Goal: Task Accomplishment & Management: Use online tool/utility

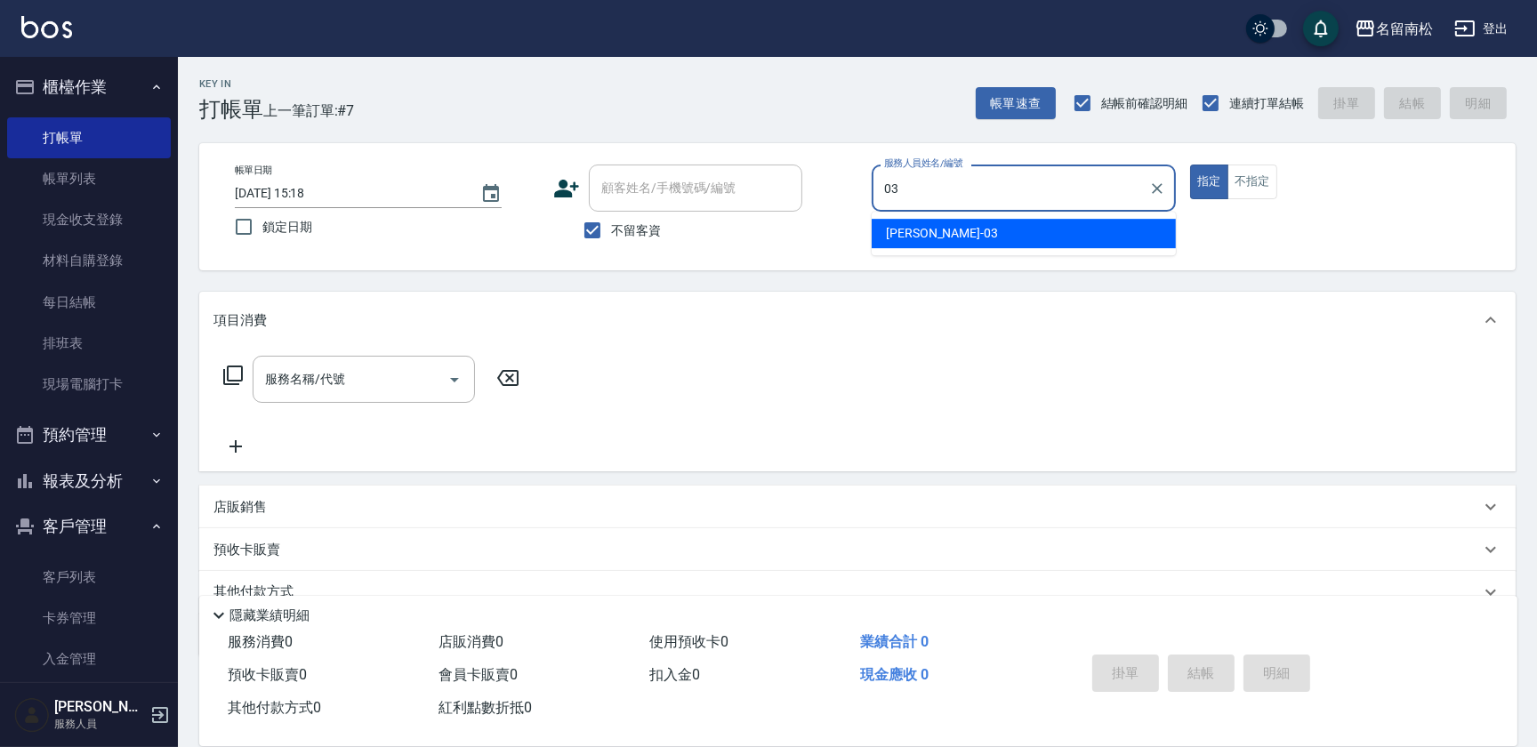
type input "[PERSON_NAME]-03"
type button "true"
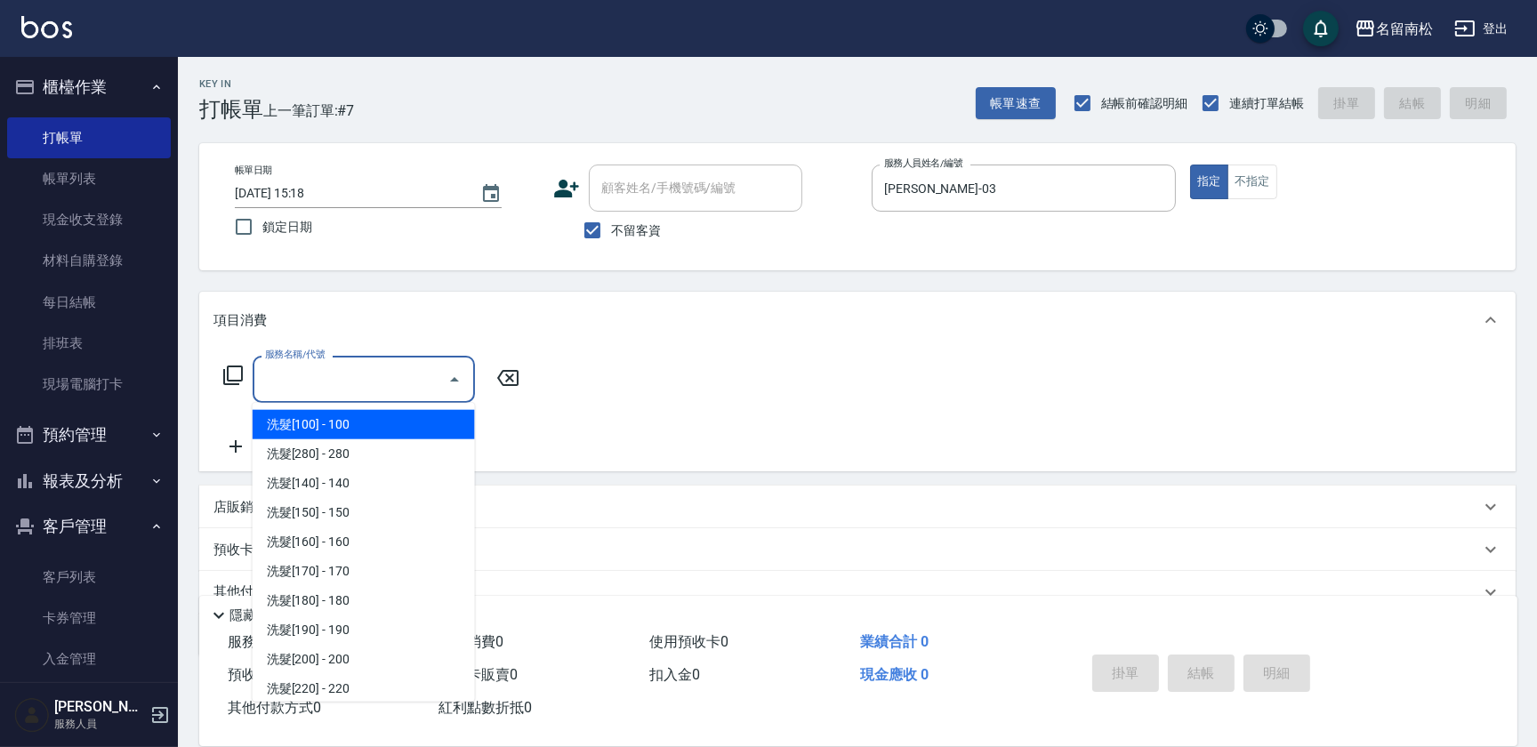
click at [356, 378] on input "服務名稱/代號" at bounding box center [351, 379] width 180 height 31
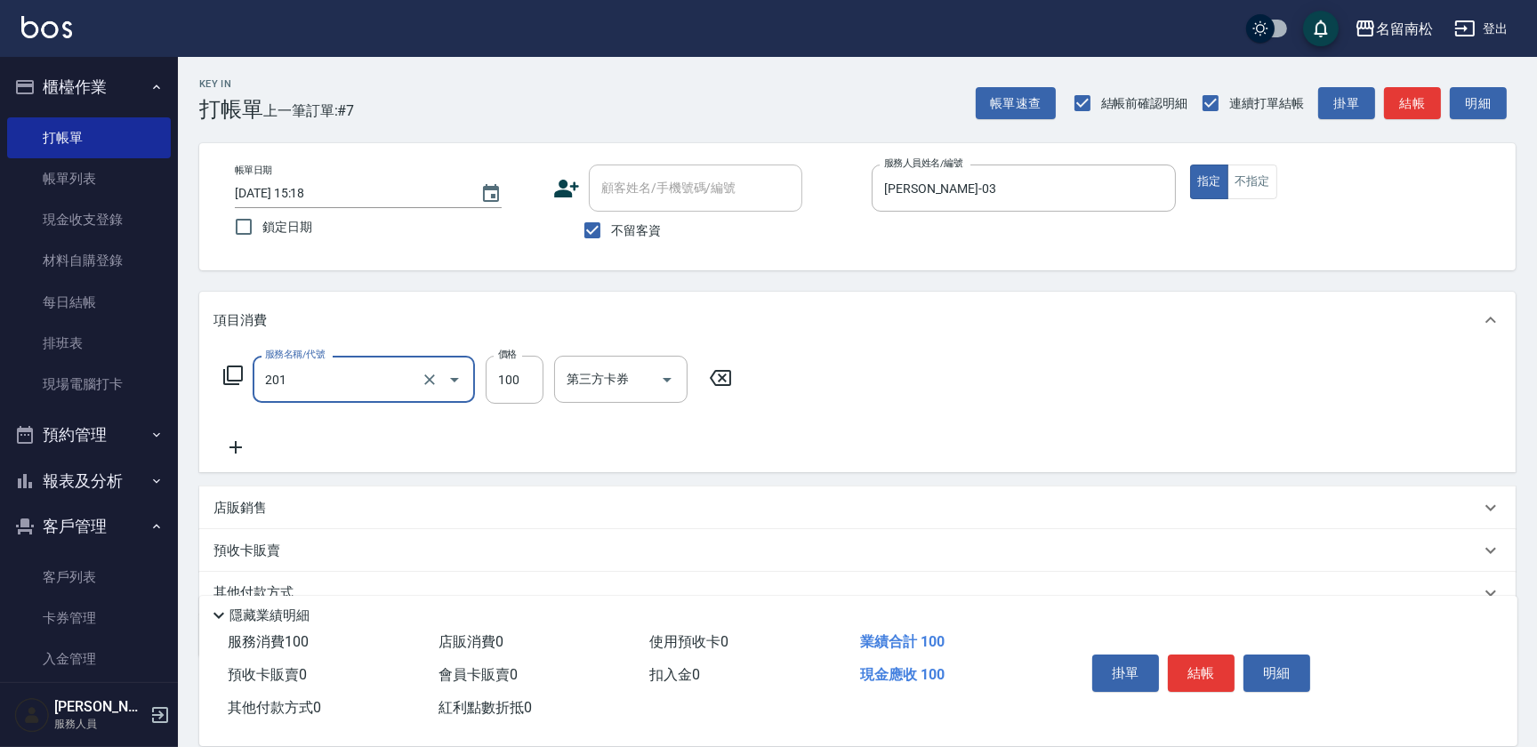
type input "洗髮[100](201)"
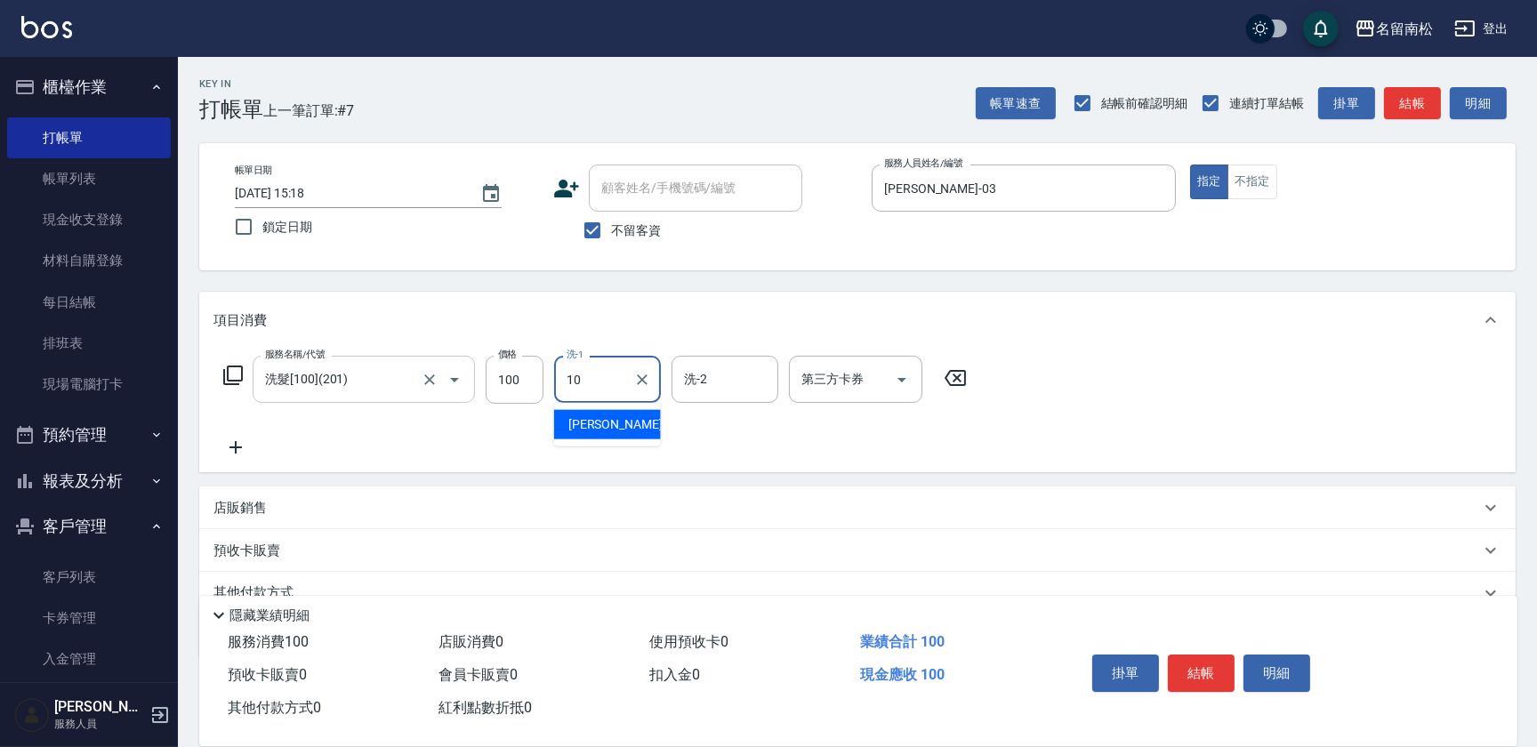
type input "[PERSON_NAME]-10"
click at [237, 456] on icon at bounding box center [236, 447] width 44 height 21
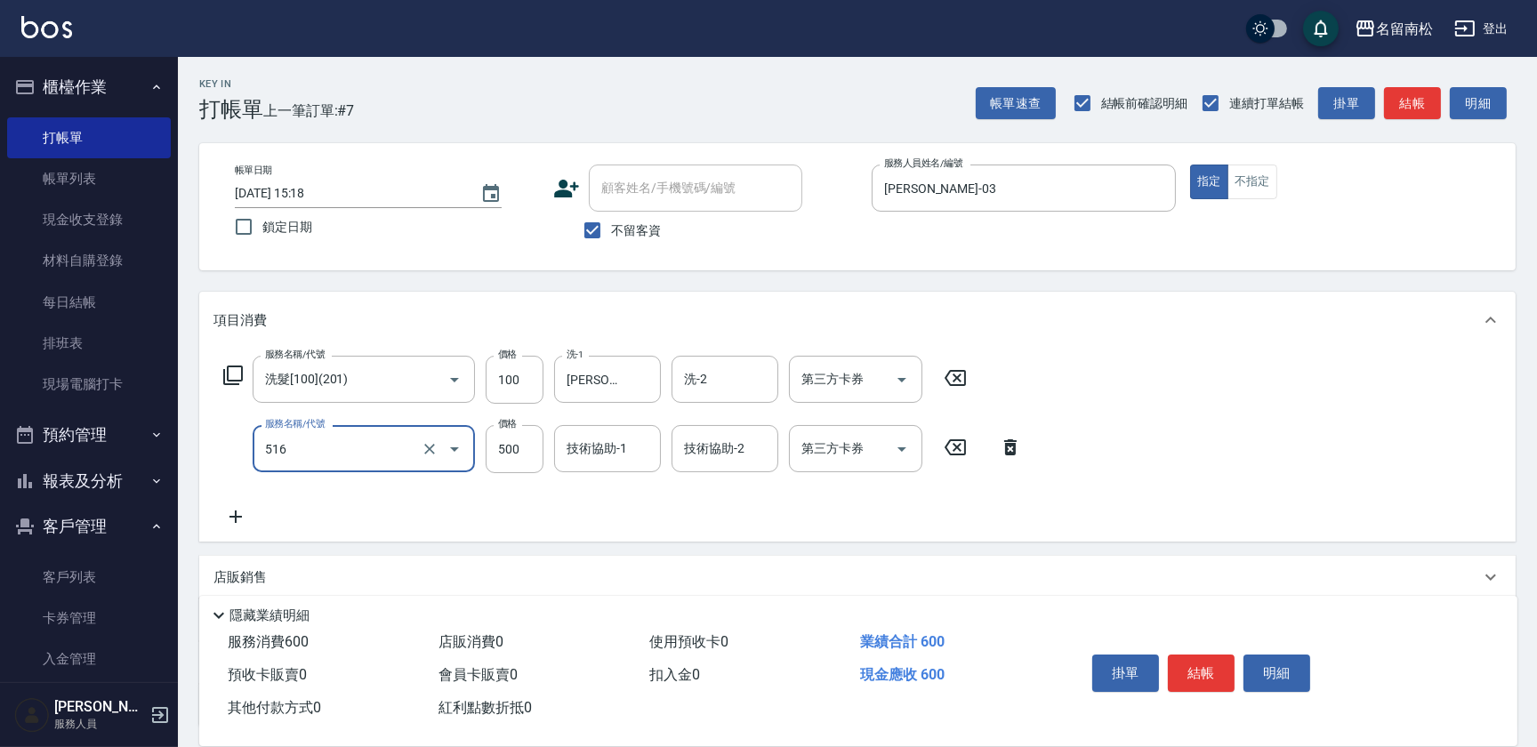
type input "染髮特別處理(516)"
type input "1180"
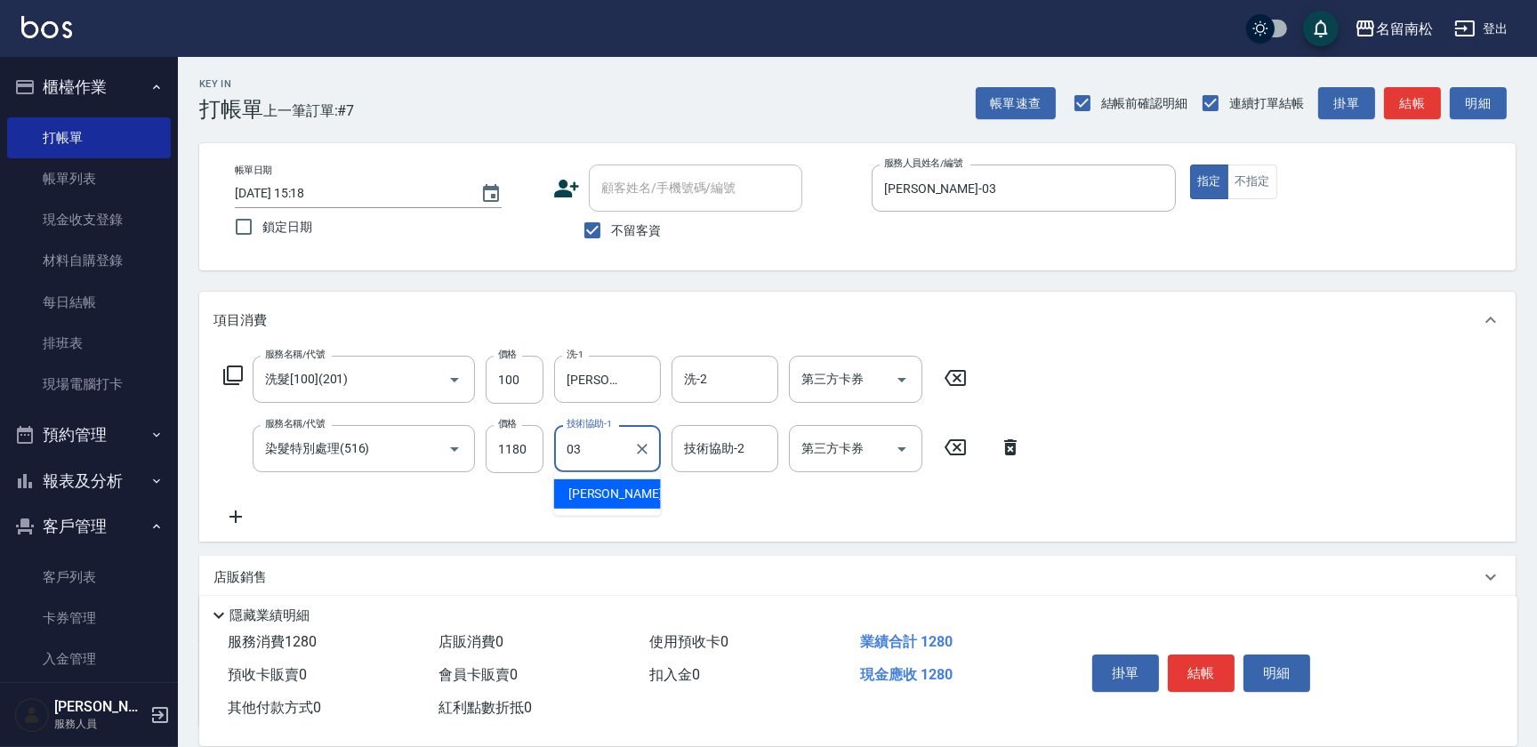
type input "[PERSON_NAME]-03"
click at [1184, 672] on button "結帳" at bounding box center [1201, 673] width 67 height 37
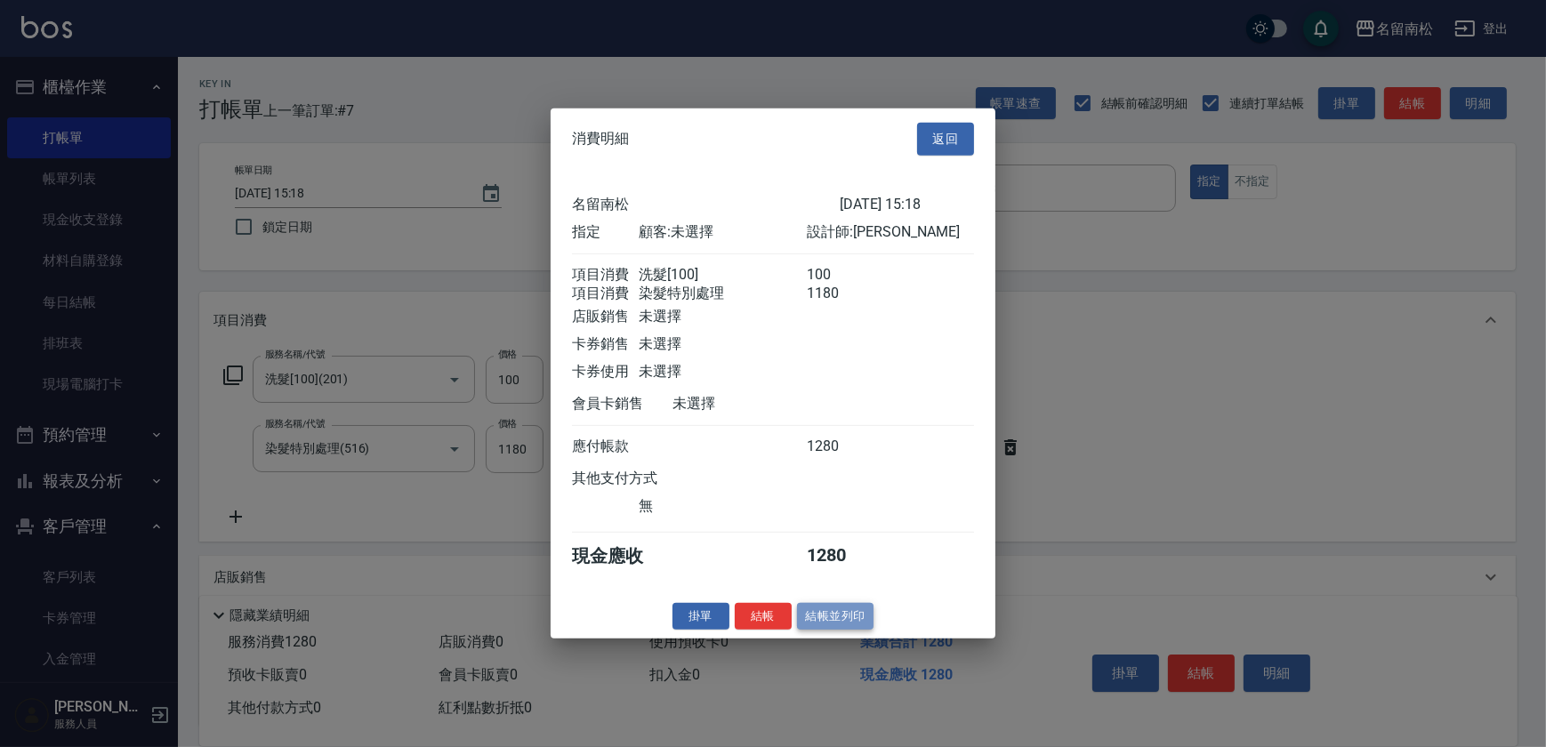
click at [848, 630] on button "結帳並列印" at bounding box center [835, 616] width 77 height 28
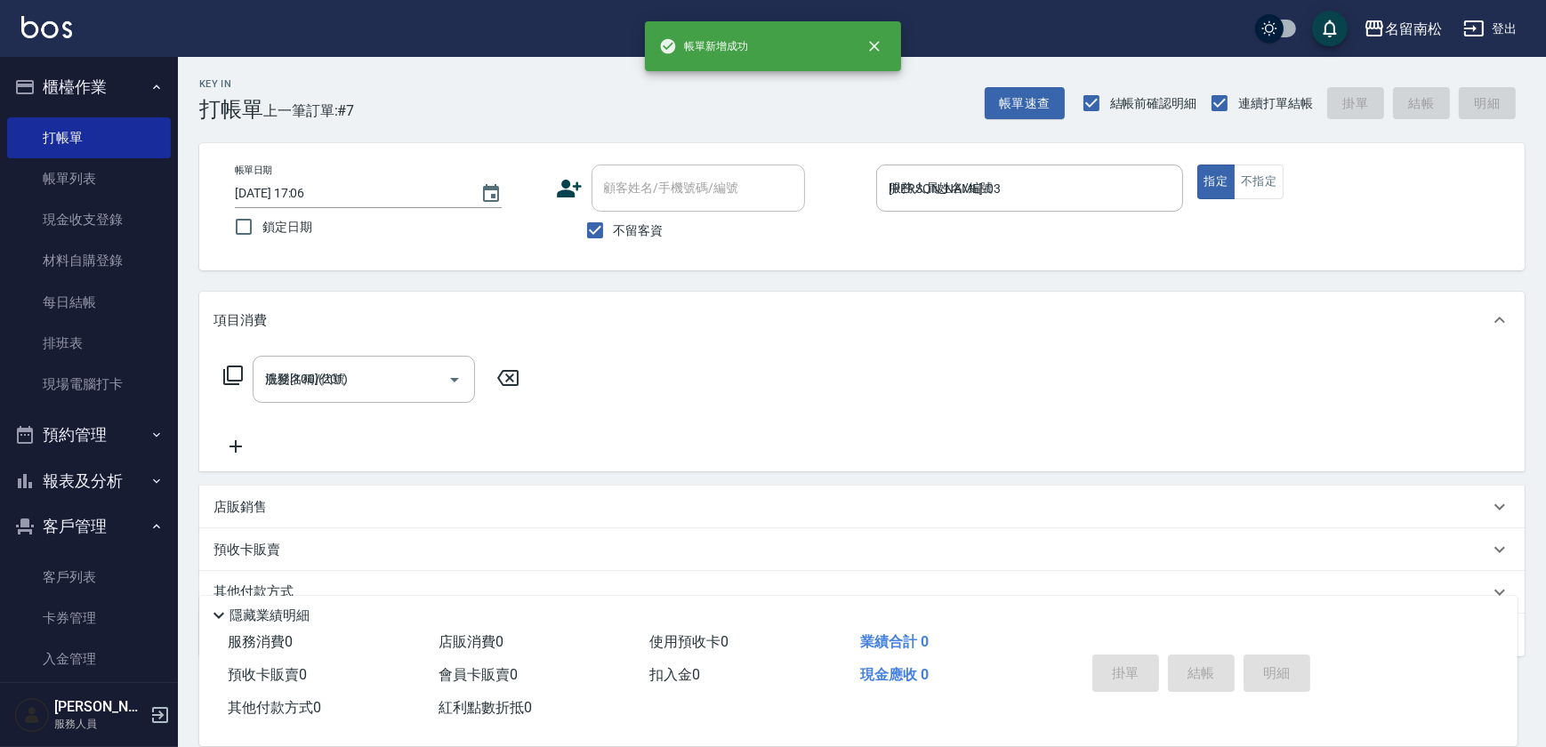
type input "[DATE] 17:06"
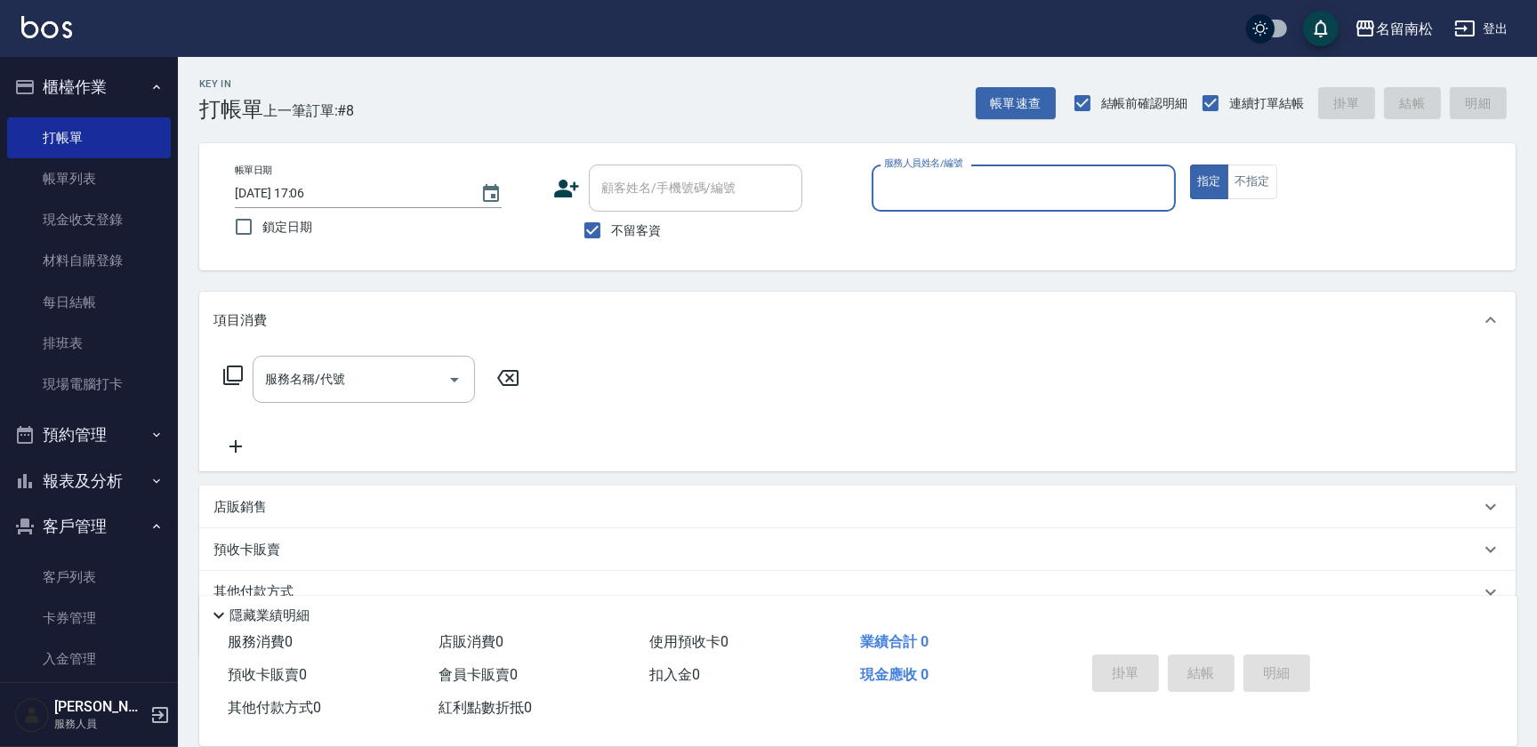
click at [898, 167] on div "服務人員姓名/編號 服務人員姓名/編號" at bounding box center [1024, 188] width 304 height 47
type input "[PERSON_NAME]-03"
click at [299, 370] on div "服務名稱/代號 服務名稱/代號" at bounding box center [364, 379] width 222 height 47
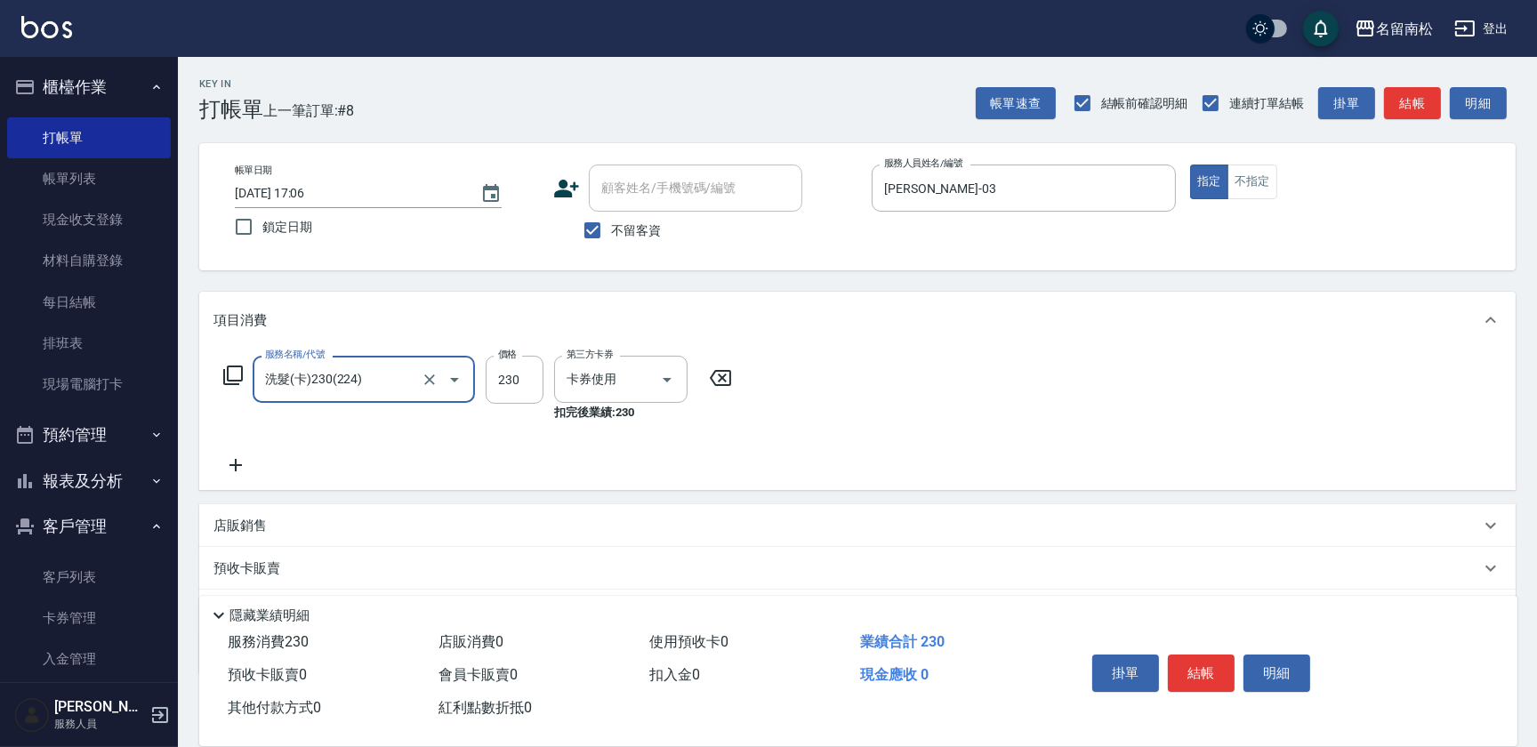
type input "洗髮(卡)230(224)"
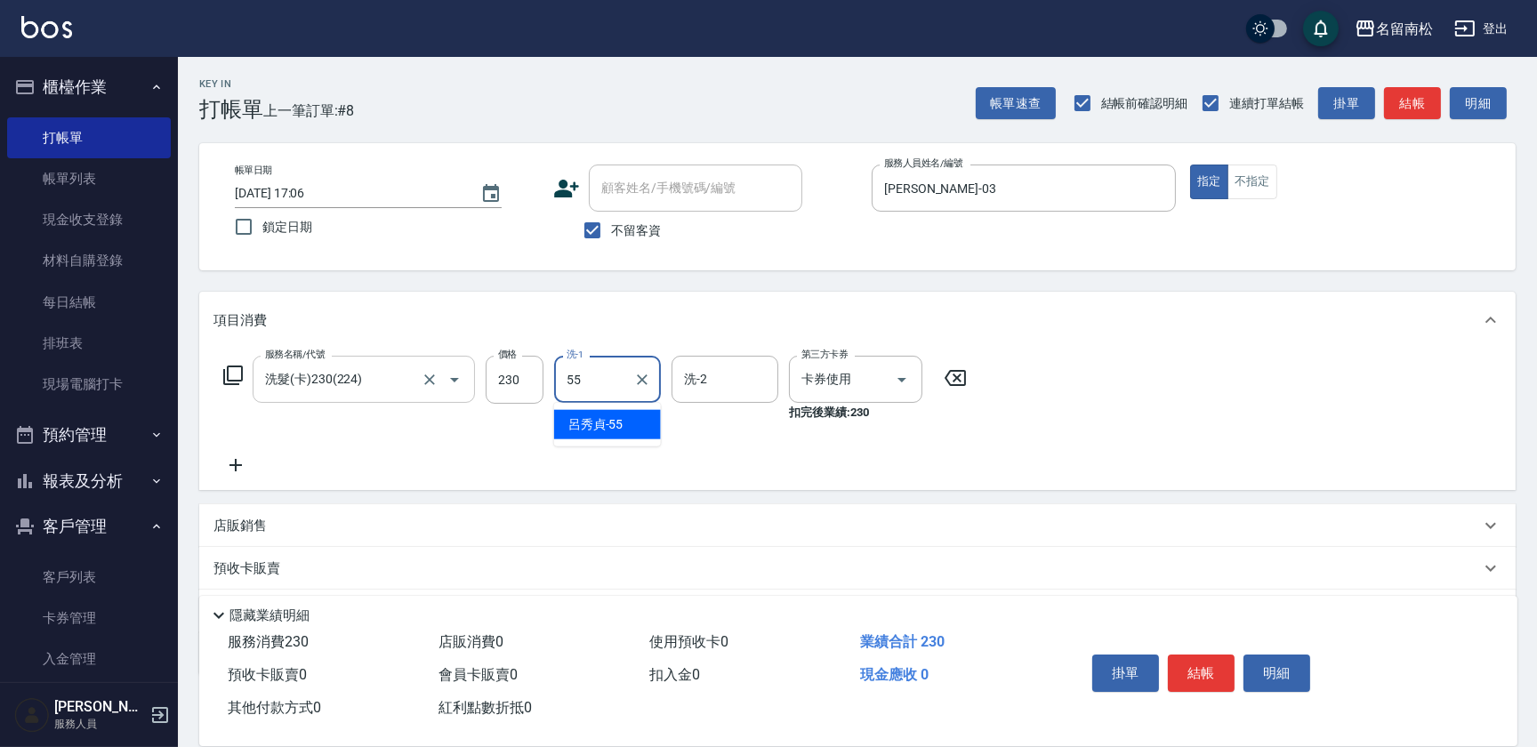
type input "[PERSON_NAME]-55"
click at [1208, 669] on button "結帳" at bounding box center [1201, 673] width 67 height 37
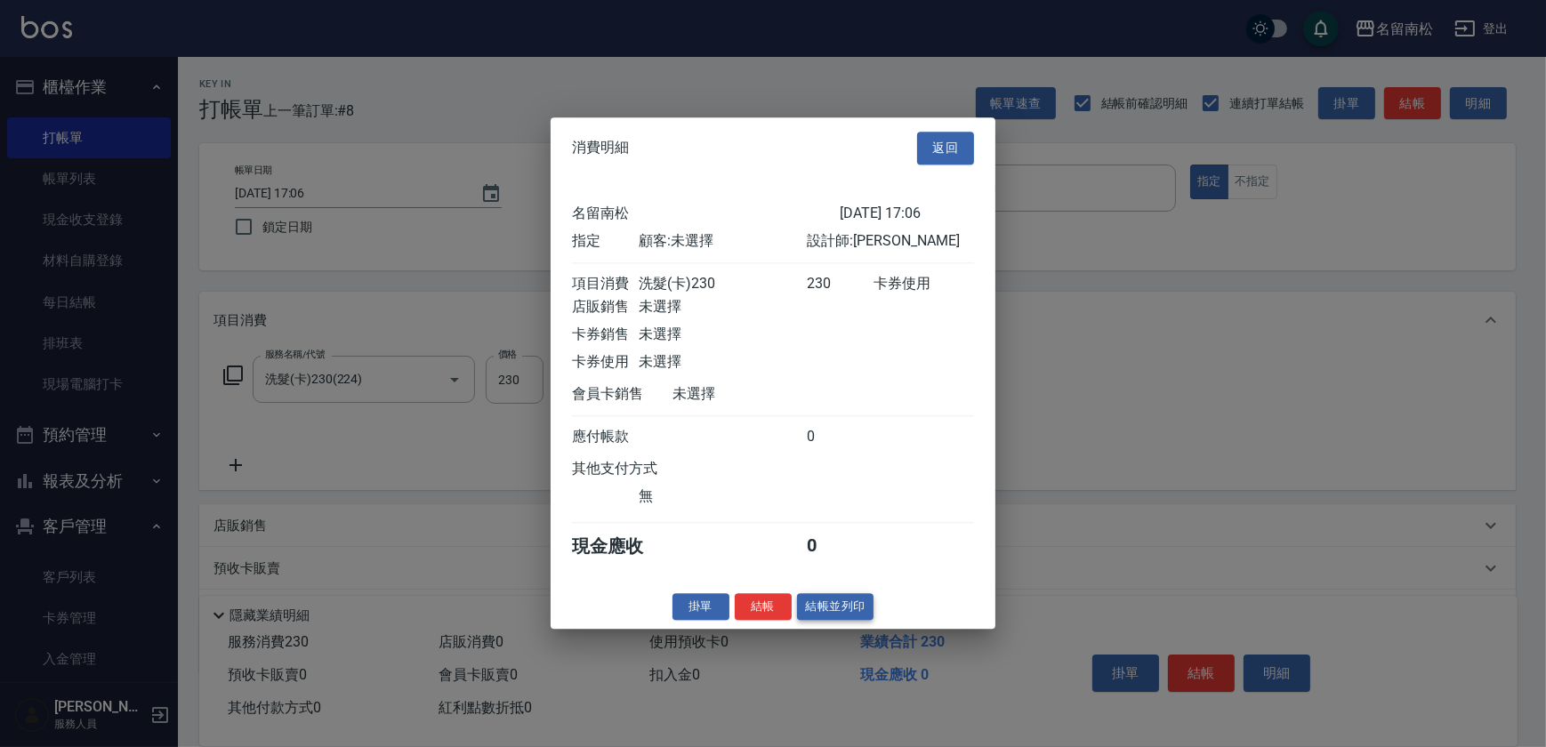
click at [827, 621] on button "結帳並列印" at bounding box center [835, 607] width 77 height 28
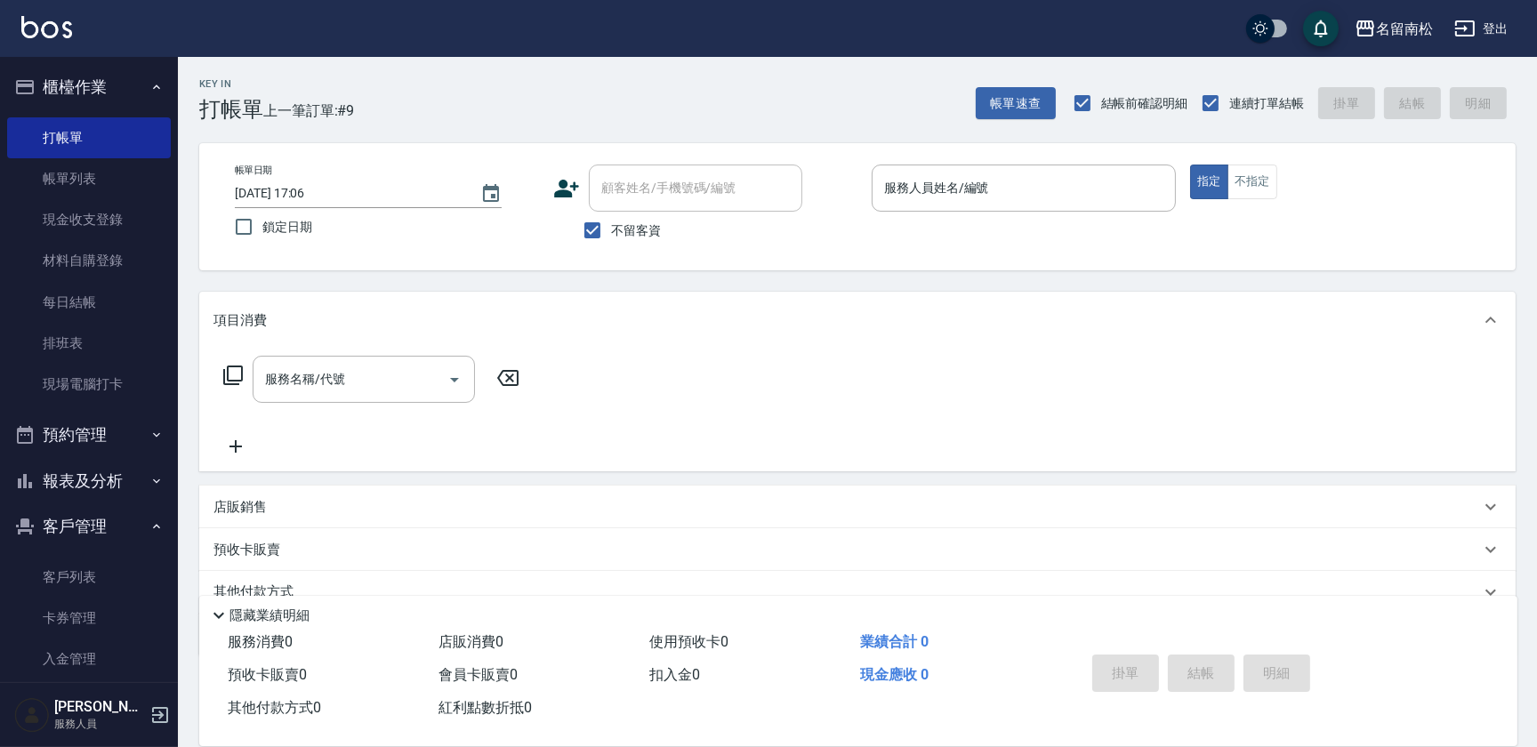
click at [941, 185] on div "服務人員姓名/編號 服務人員姓名/編號" at bounding box center [1024, 188] width 304 height 47
type input "[PERSON_NAME]-03"
click at [593, 231] on input "不留客資" at bounding box center [592, 230] width 37 height 37
checkbox input "false"
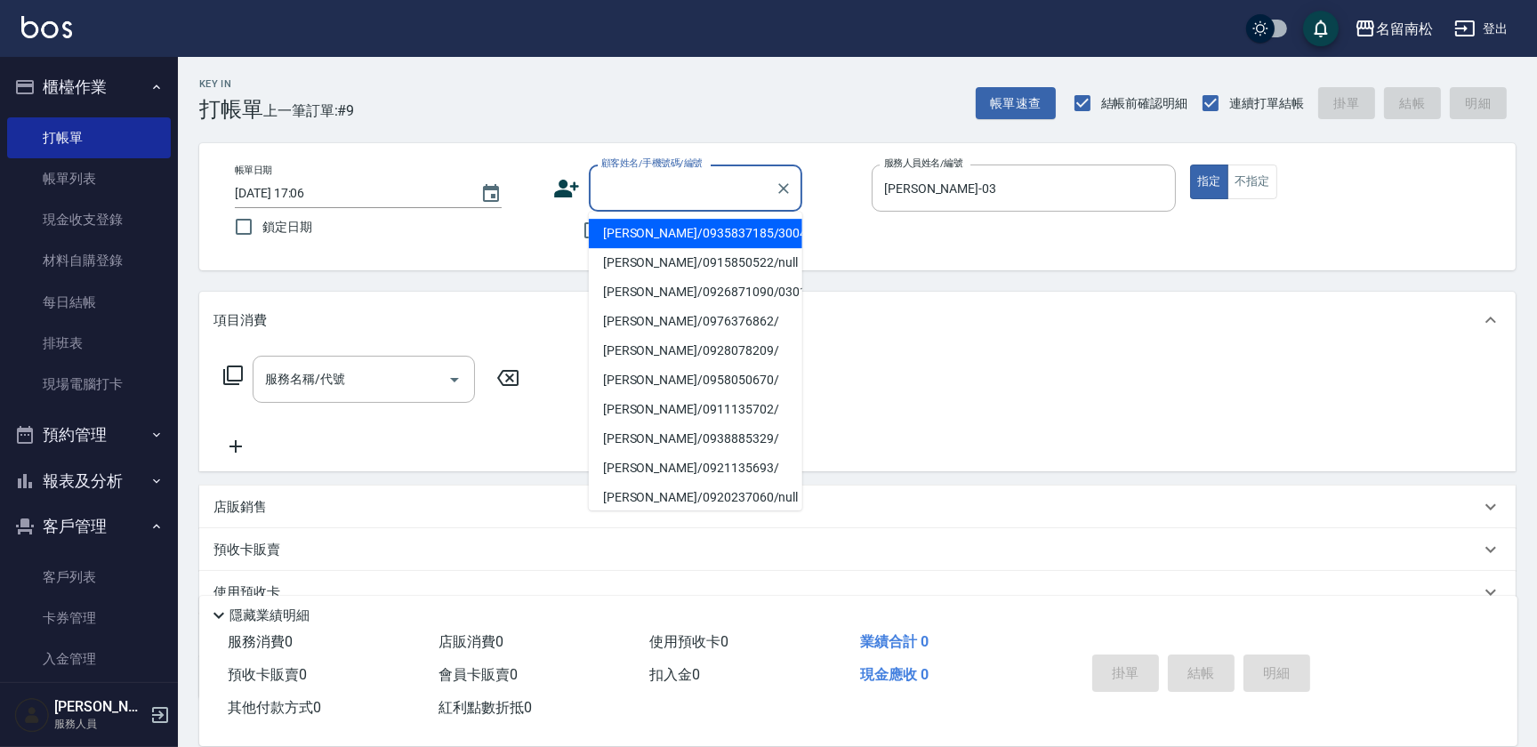
click at [621, 193] on input "顧客姓名/手機號碼/編號" at bounding box center [682, 188] width 171 height 31
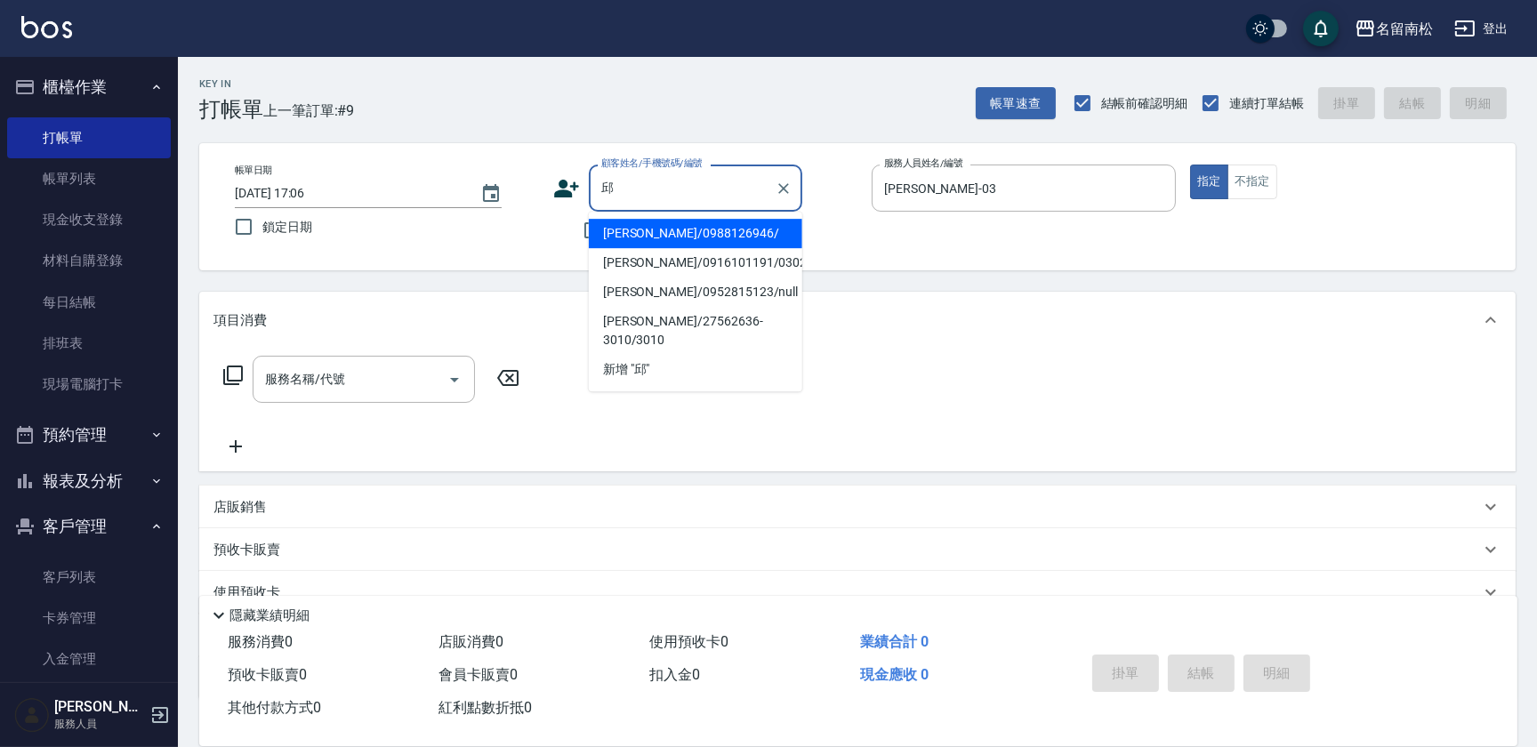
click at [701, 237] on li "[PERSON_NAME]/0988126946/" at bounding box center [696, 233] width 214 height 29
type input "[PERSON_NAME]/0988126946/"
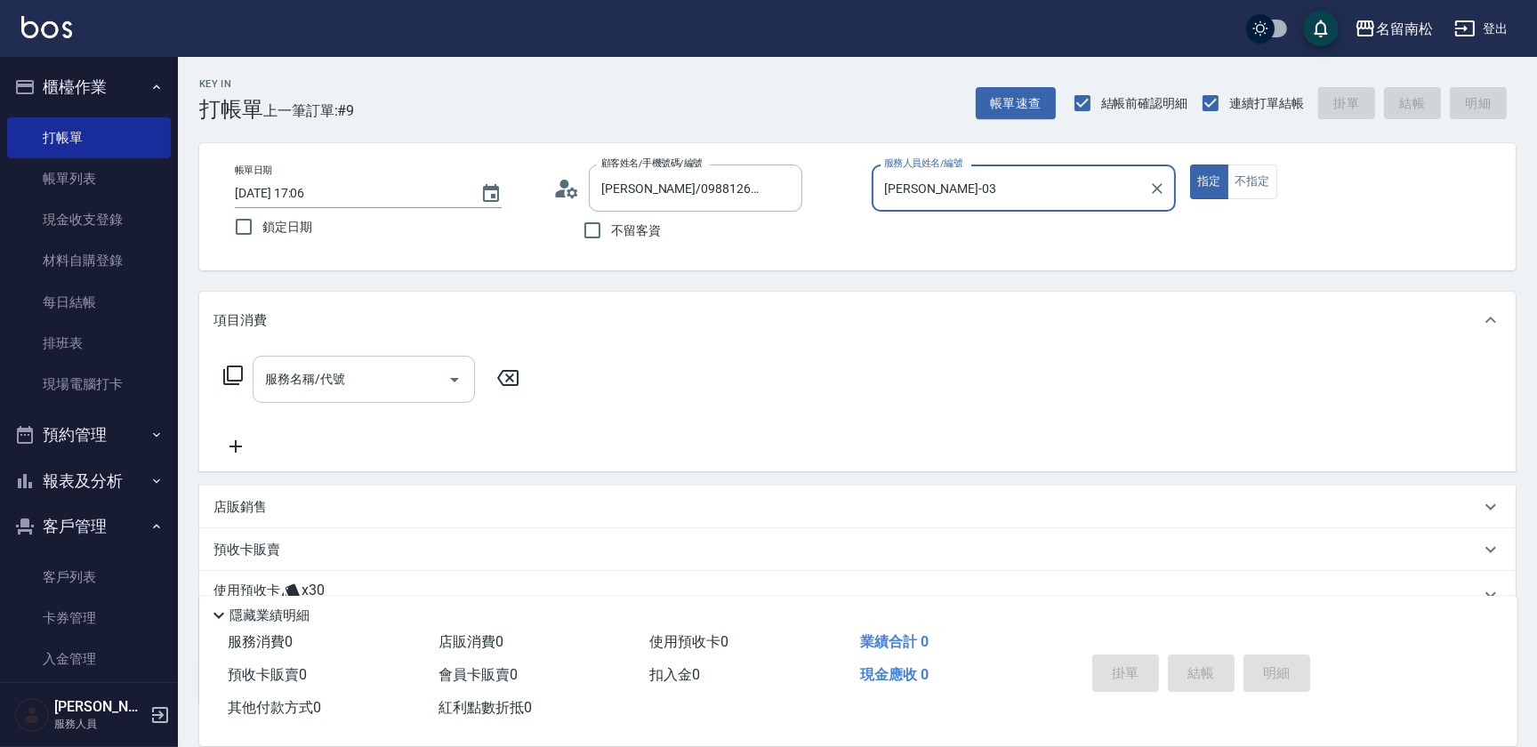
click at [385, 386] on input "服務名稱/代號" at bounding box center [351, 379] width 180 height 31
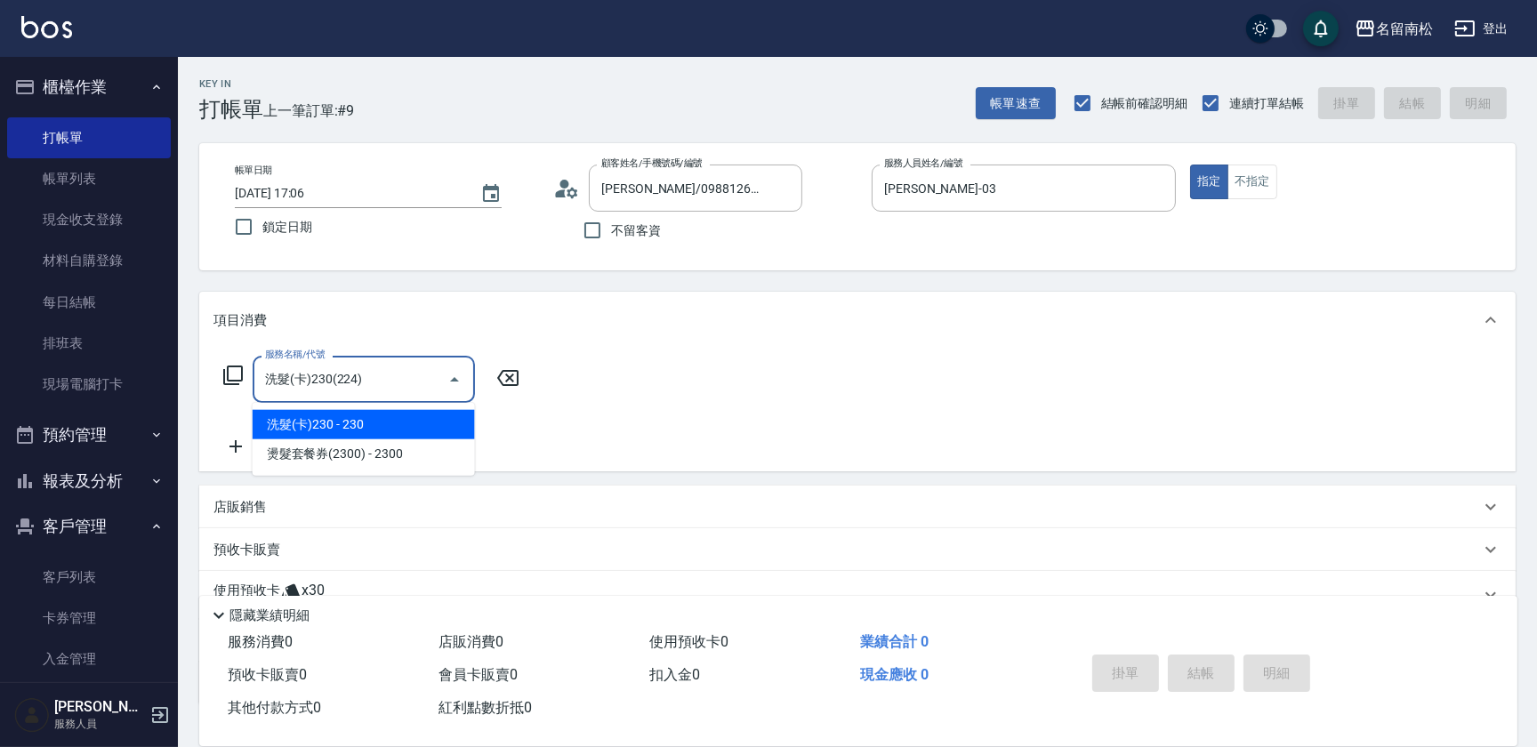
type input "洗髮(卡)230(224)"
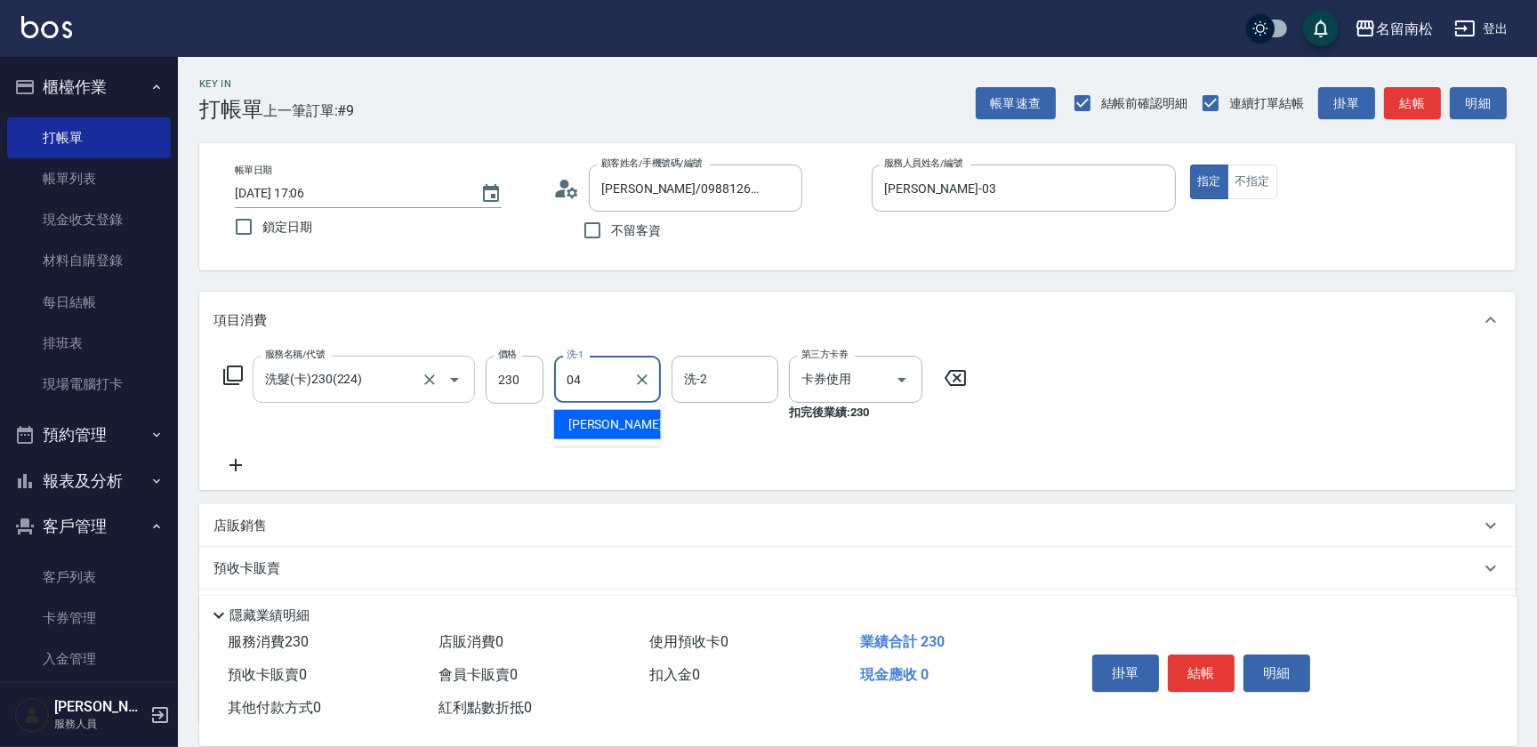
type input "[PERSON_NAME]04"
click at [244, 463] on icon at bounding box center [236, 465] width 44 height 21
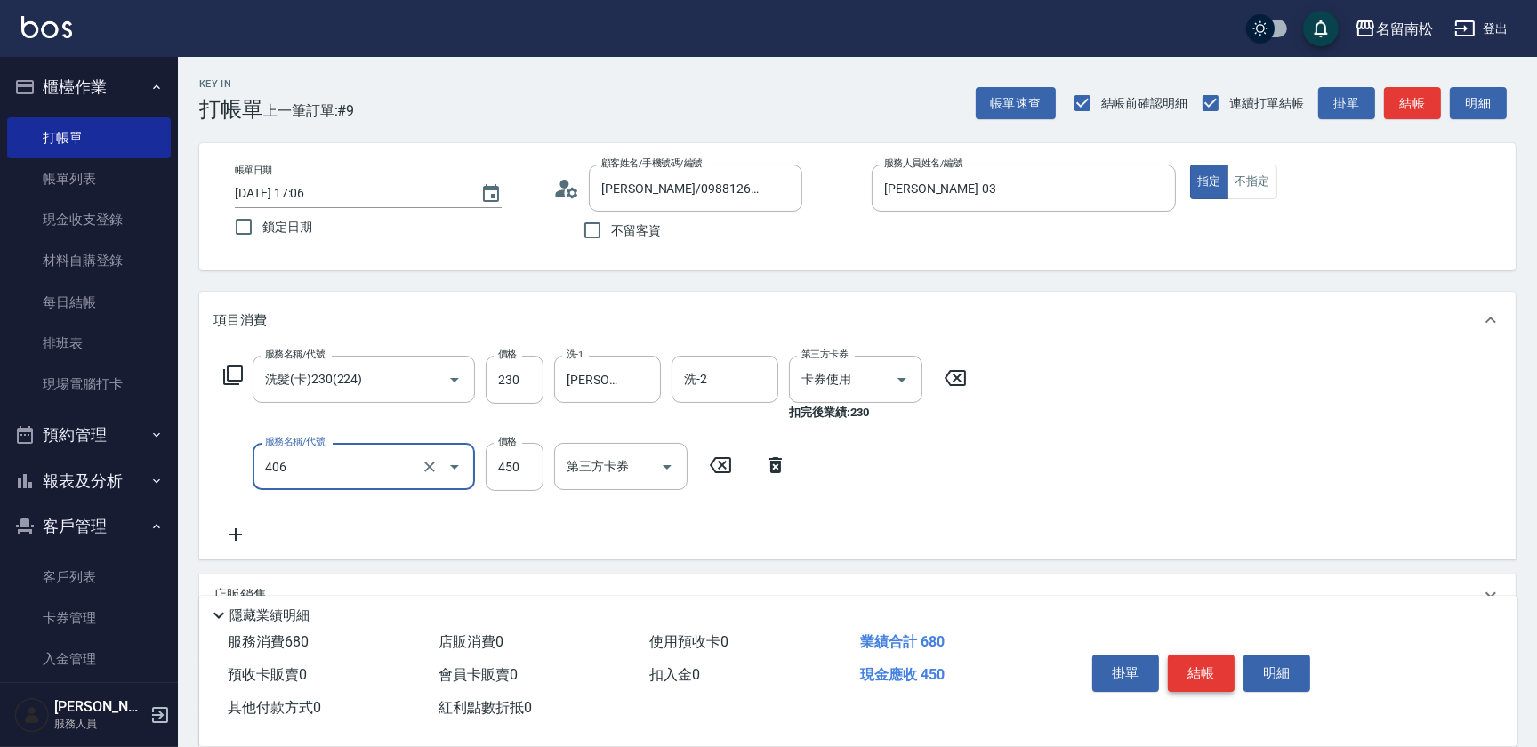
type input "剪髮(450)(406)"
click at [1183, 661] on button "結帳" at bounding box center [1201, 673] width 67 height 37
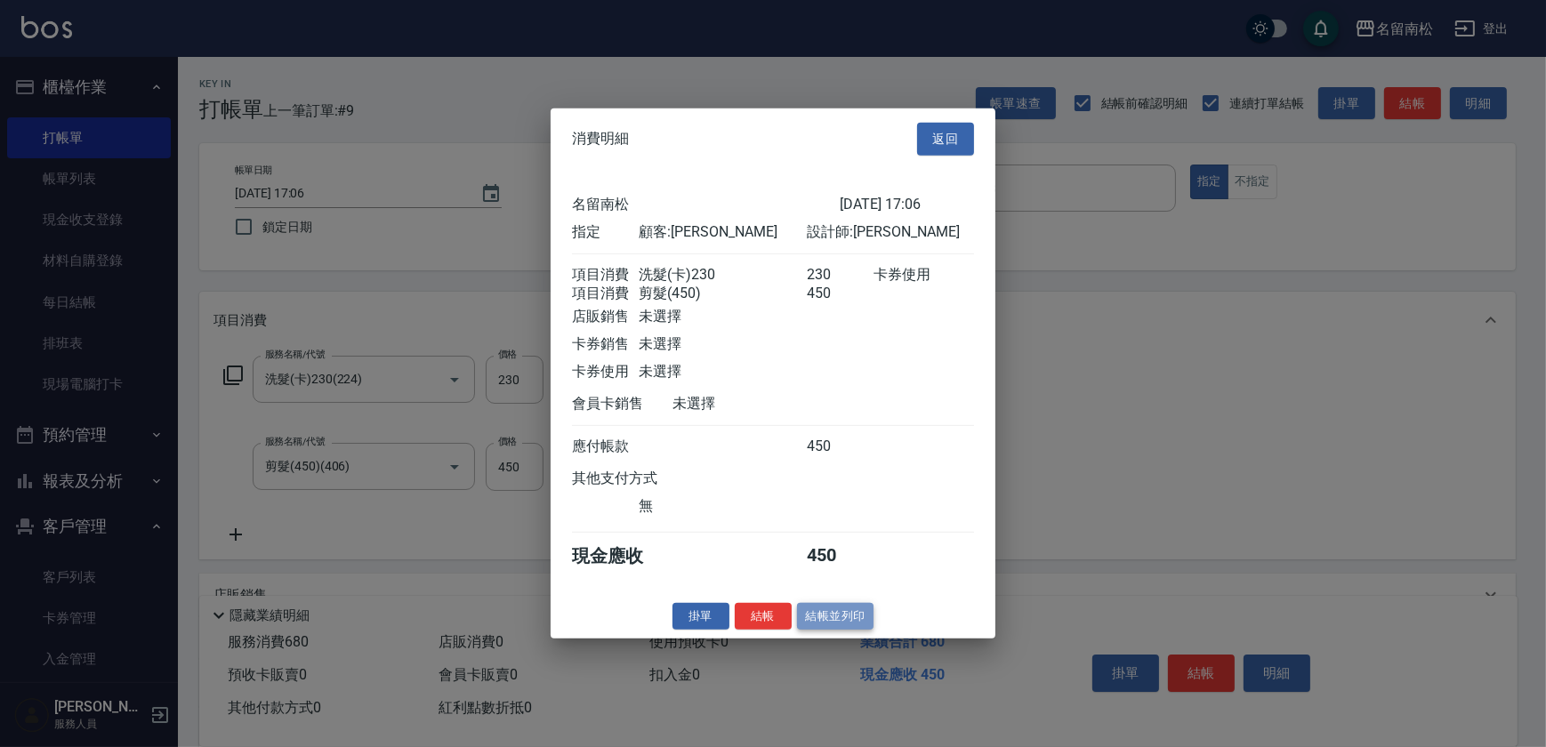
click at [831, 629] on button "結帳並列印" at bounding box center [835, 616] width 77 height 28
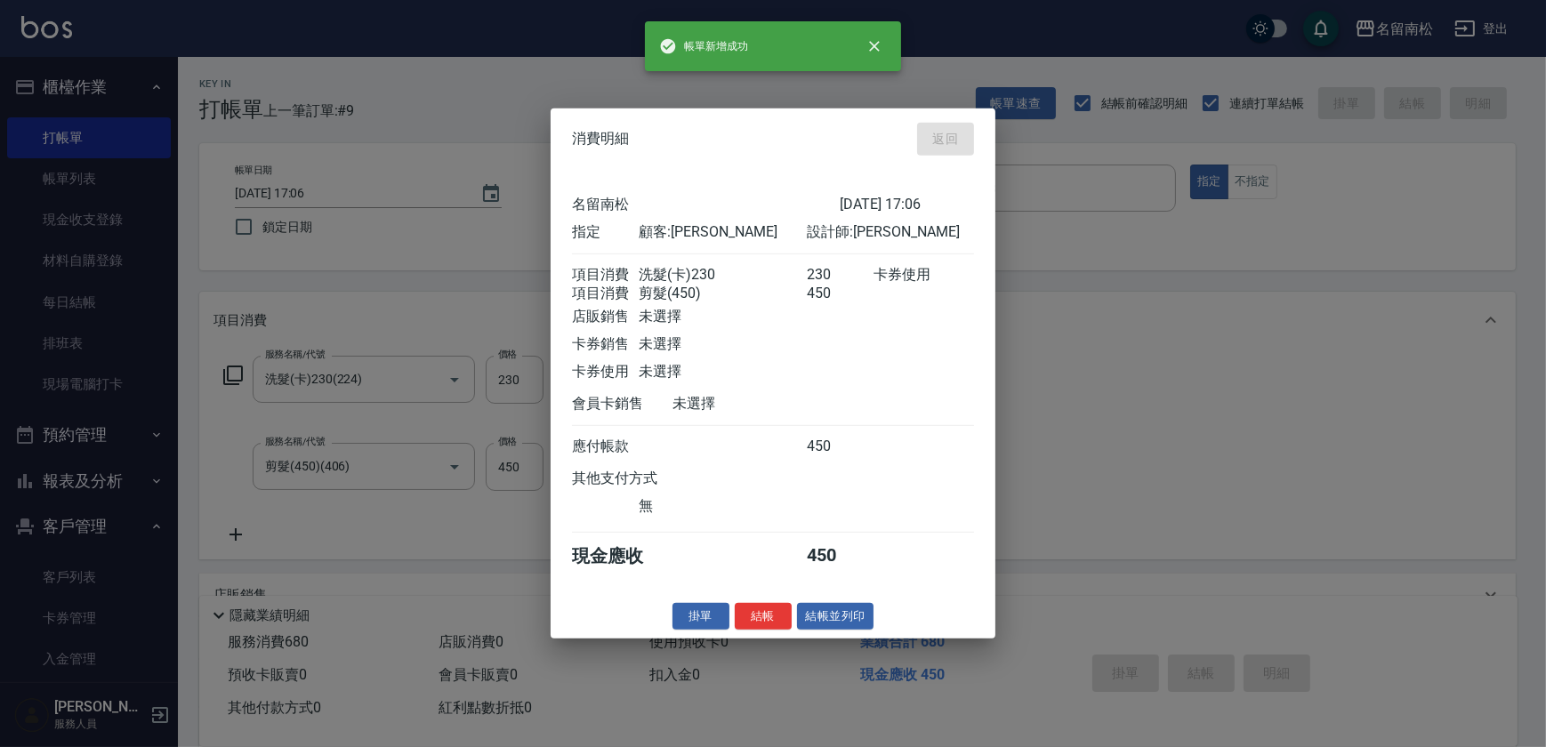
type input "[DATE] 17:07"
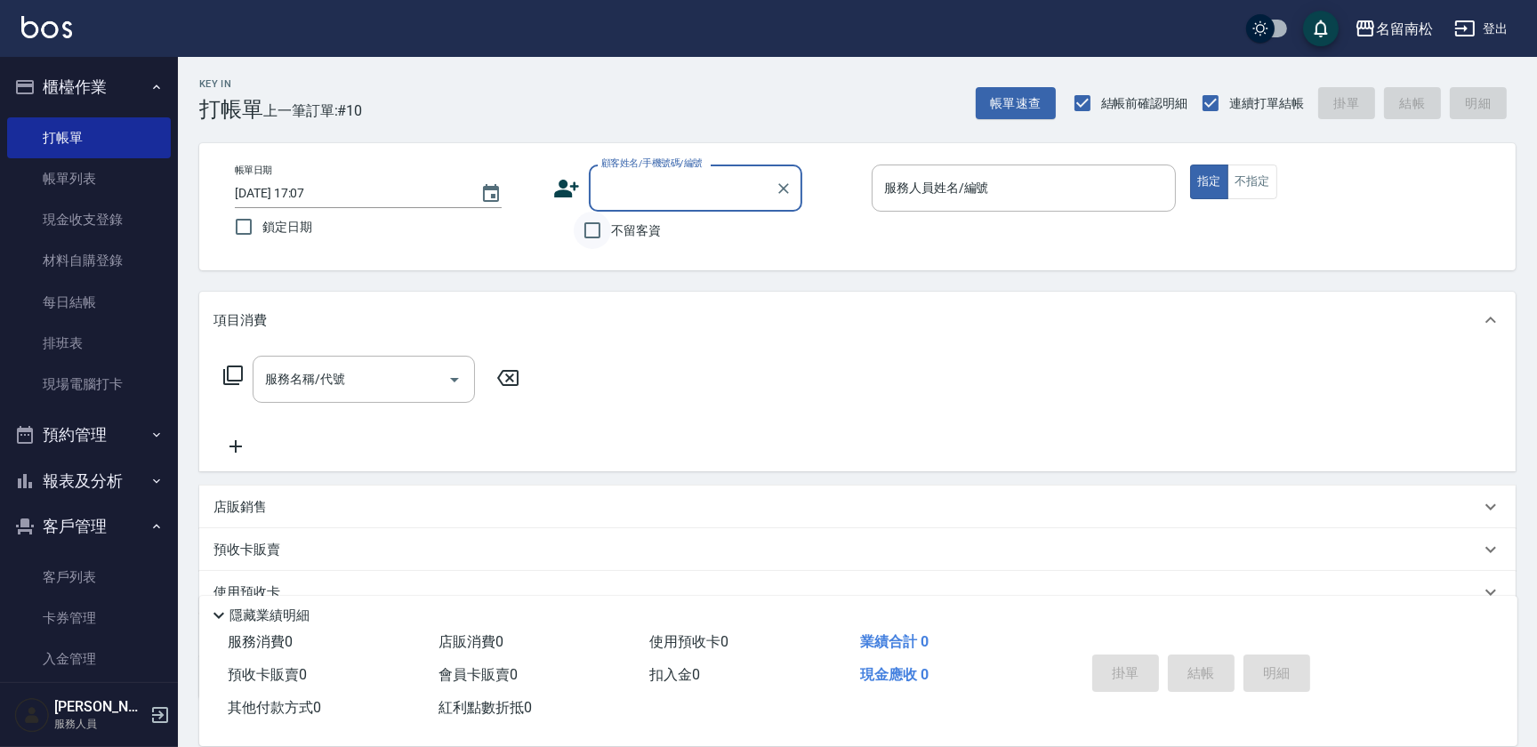
click at [595, 230] on input "不留客資" at bounding box center [592, 230] width 37 height 37
checkbox input "true"
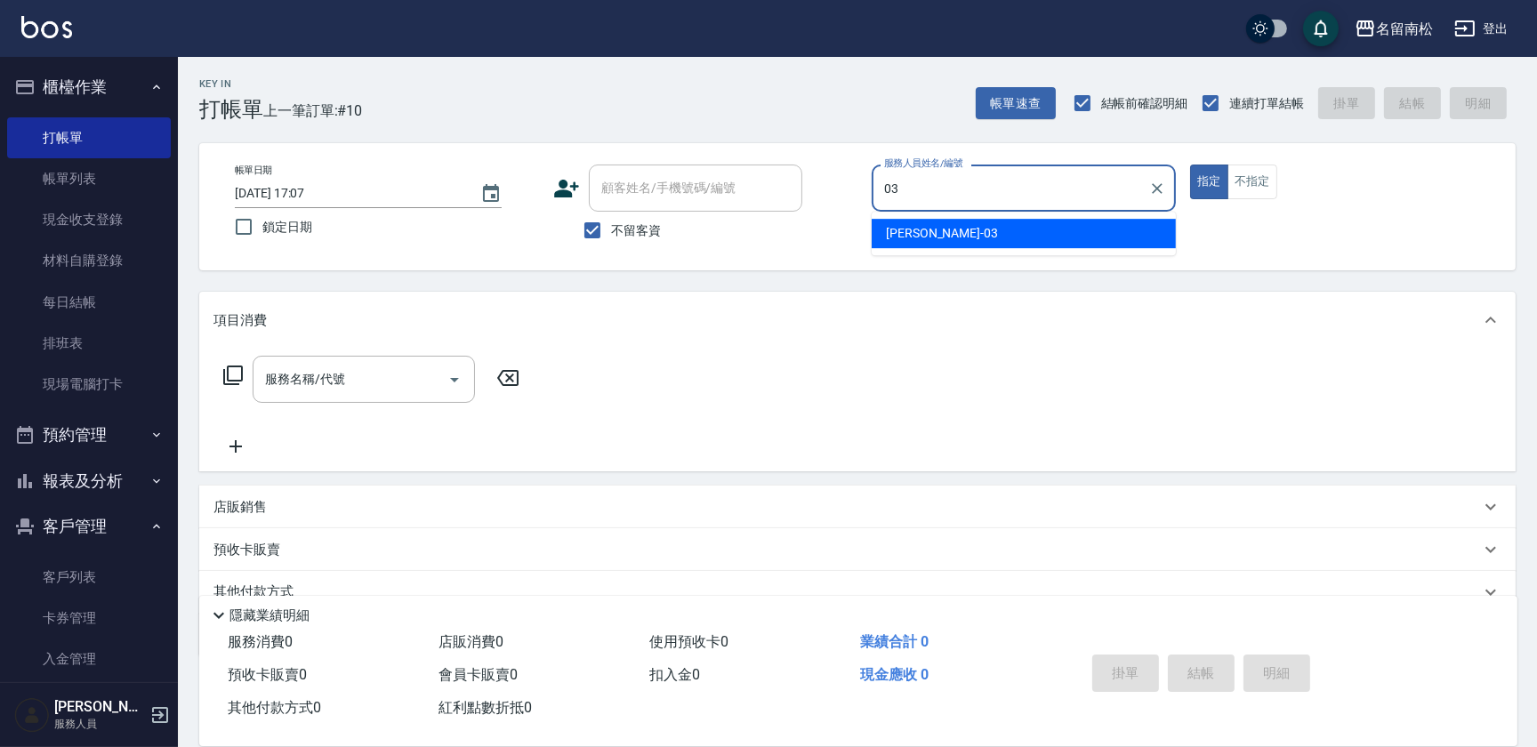
type input "[PERSON_NAME]-03"
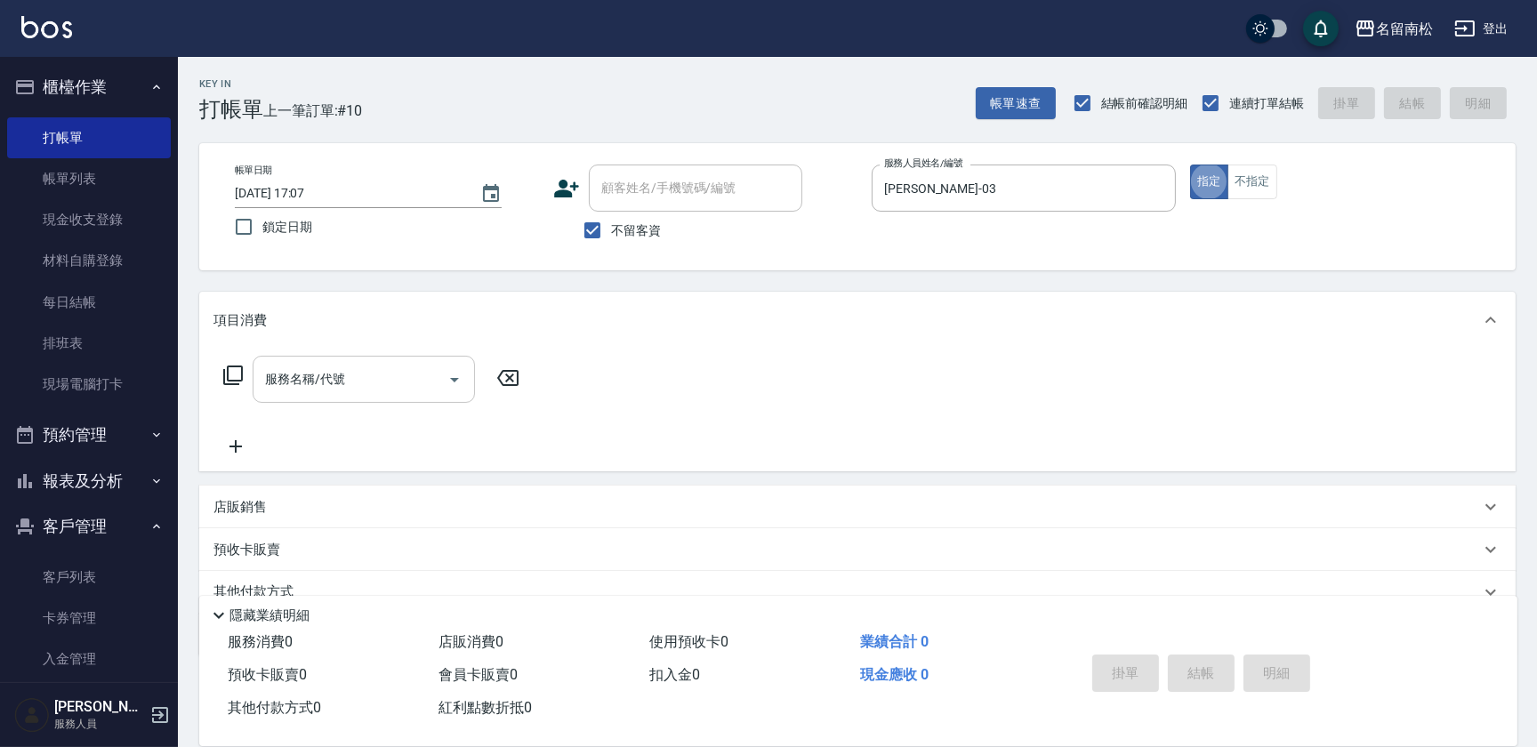
click at [316, 391] on input "服務名稱/代號" at bounding box center [351, 379] width 180 height 31
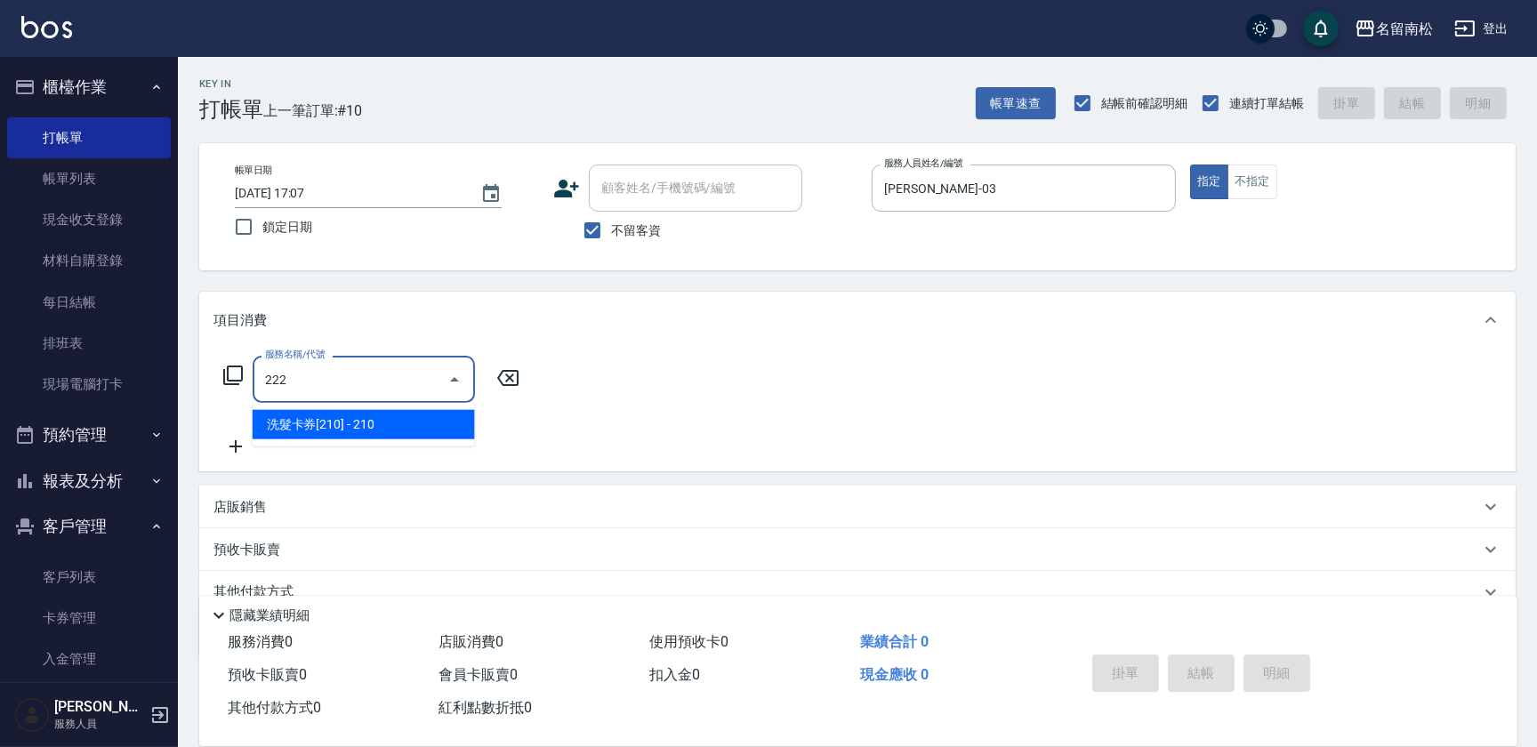
type input "洗髮卡券[210](222)"
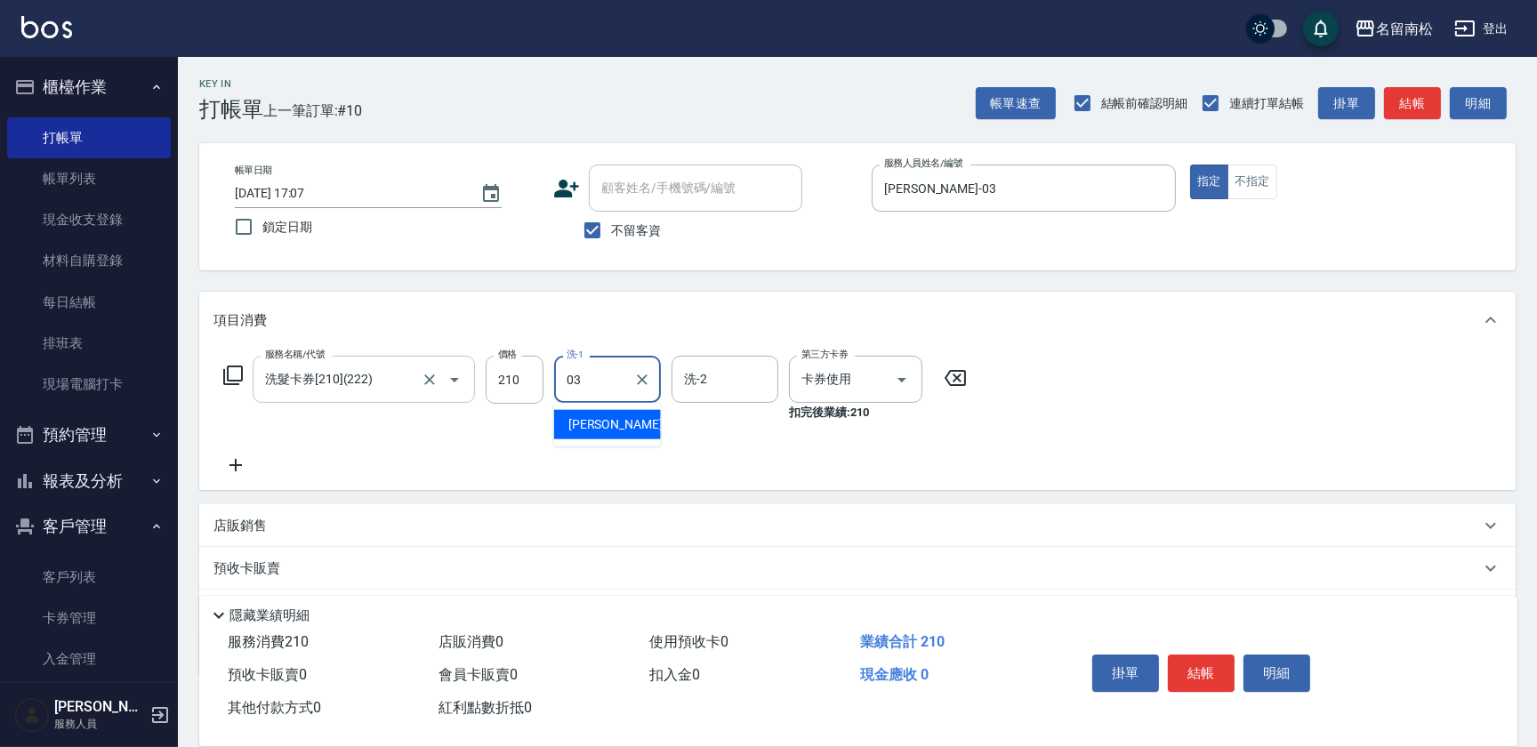
type input "[PERSON_NAME]-03"
click at [1194, 672] on button "結帳" at bounding box center [1201, 673] width 67 height 37
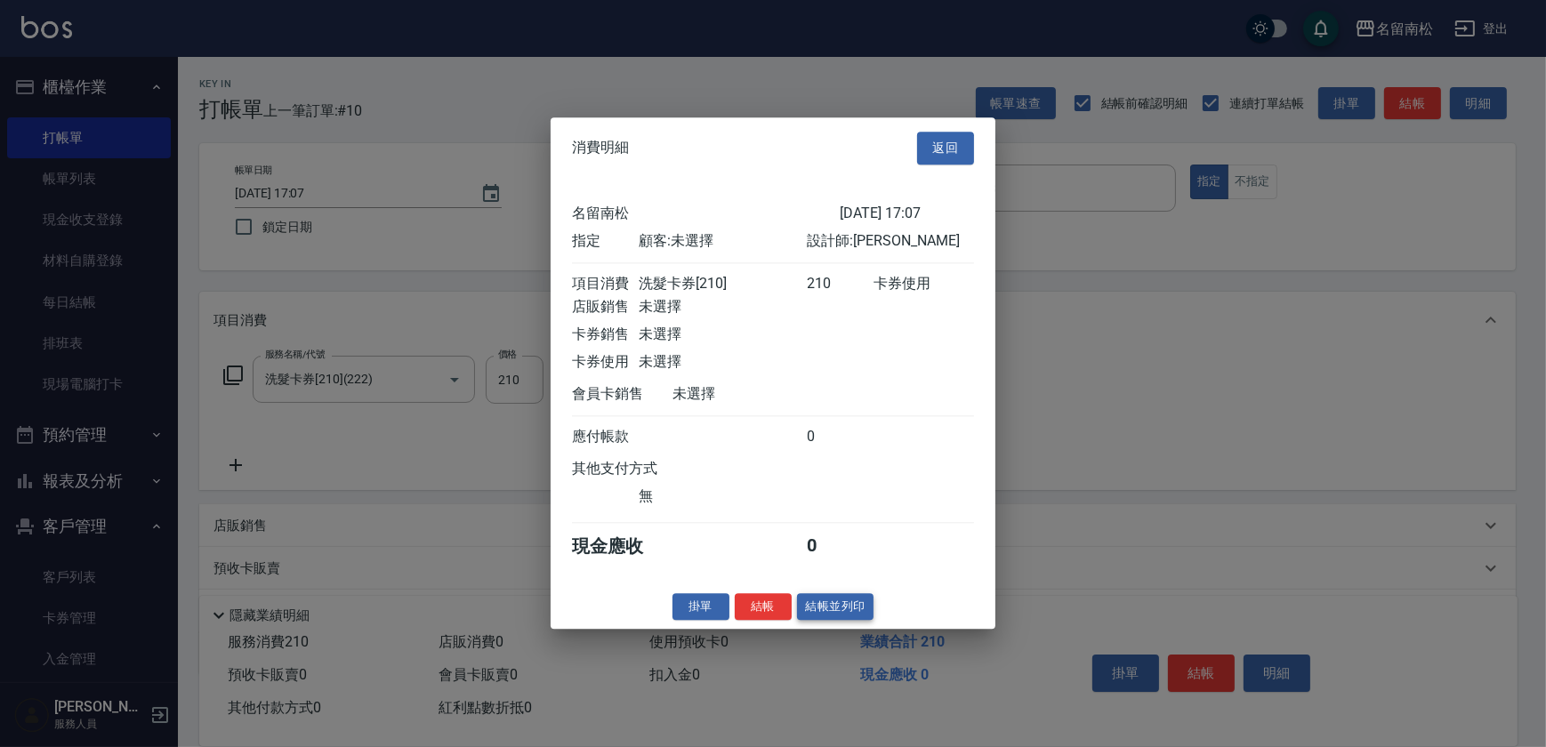
click at [811, 618] on button "結帳並列印" at bounding box center [835, 607] width 77 height 28
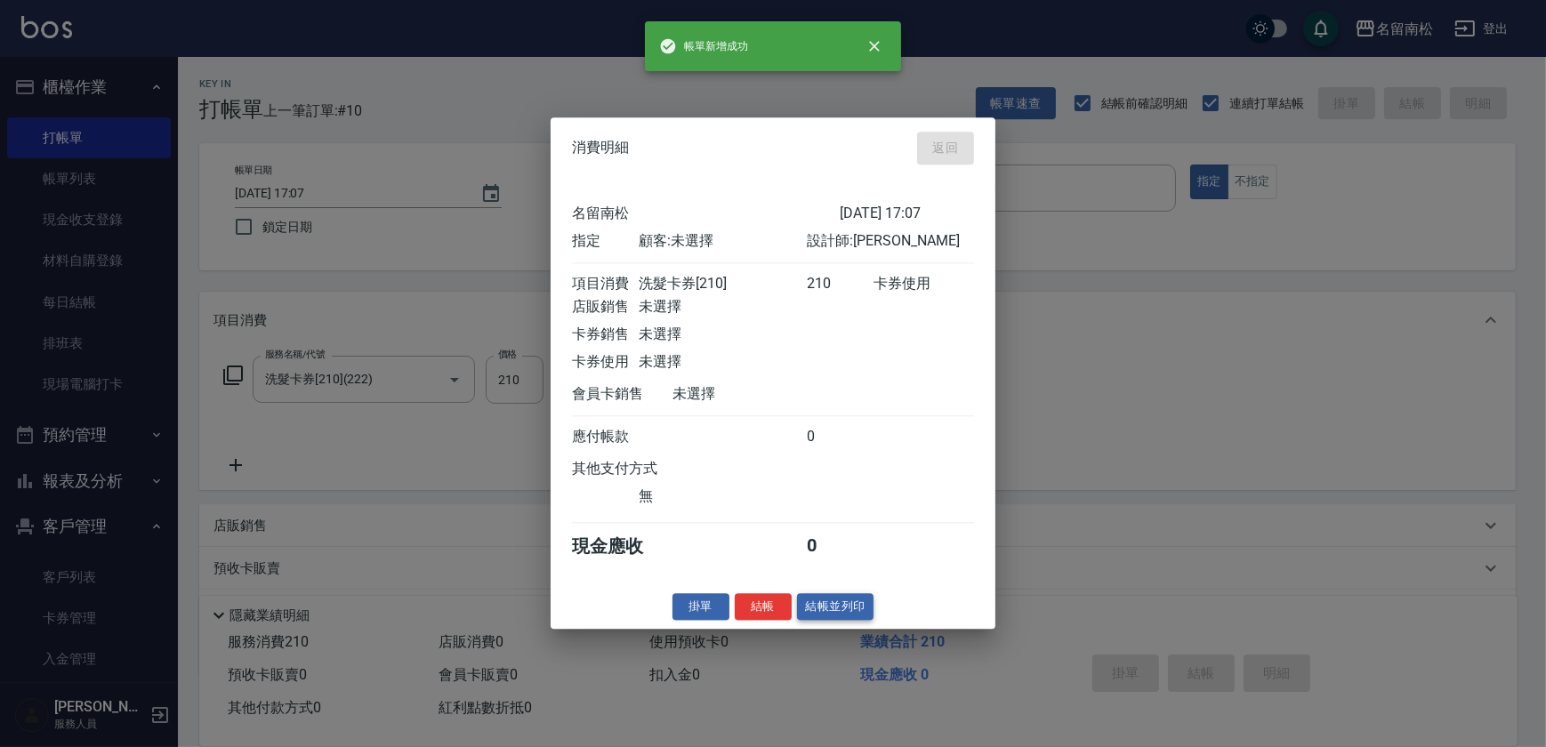
type input "[DATE] 17:09"
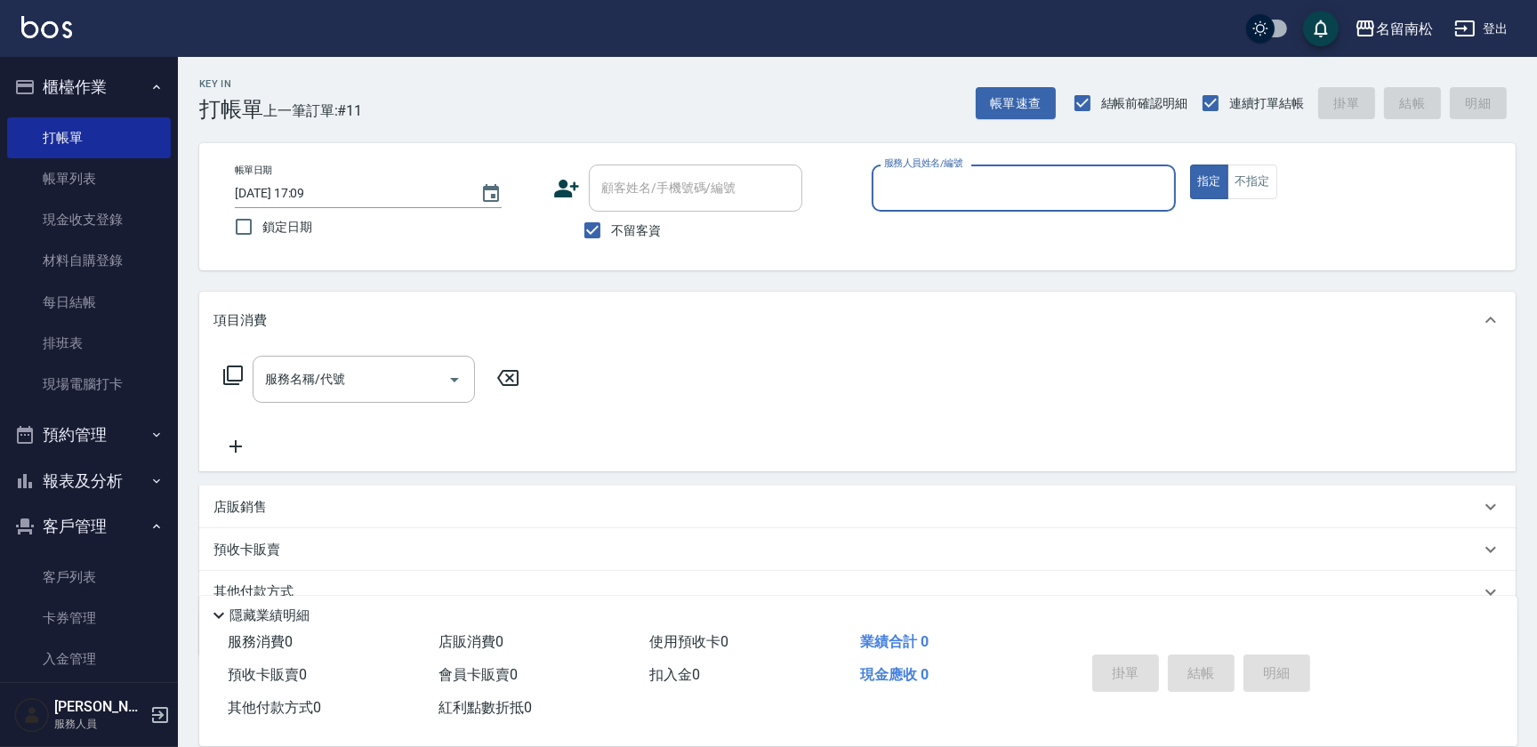
scroll to position [71, 0]
